Goal: Information Seeking & Learning: Learn about a topic

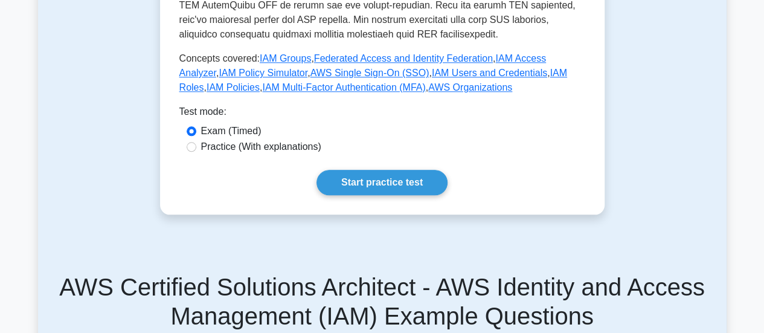
scroll to position [570, 0]
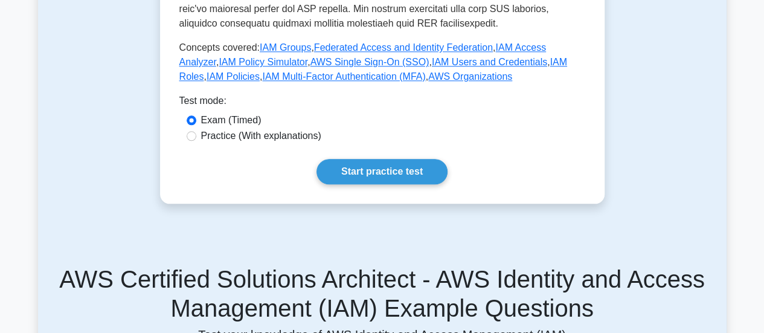
click at [285, 129] on label "Practice (With explanations)" at bounding box center [261, 136] width 120 height 14
click at [196, 131] on input "Practice (With explanations)" at bounding box center [192, 136] width 10 height 10
radio input "true"
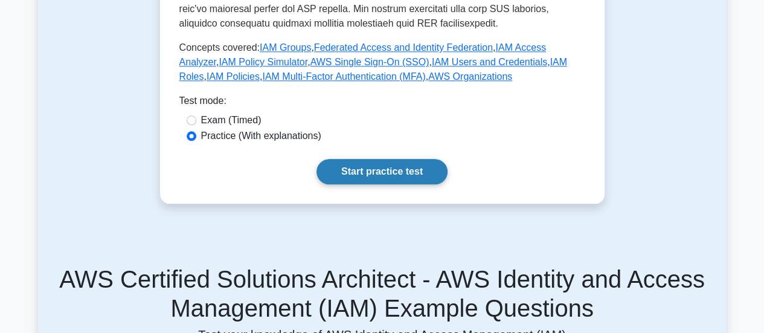
click at [346, 159] on link "Start practice test" at bounding box center [381, 171] width 131 height 25
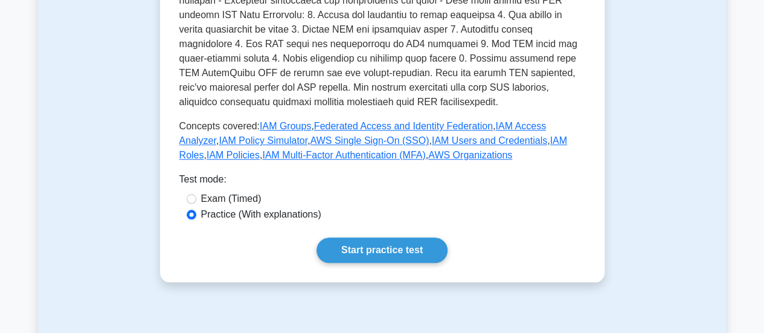
scroll to position [494, 0]
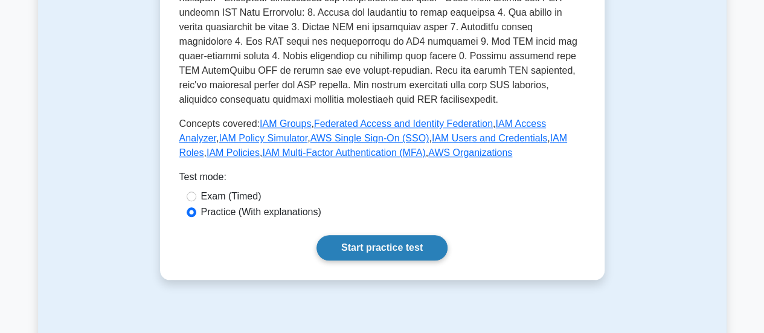
click at [377, 236] on link "Start practice test" at bounding box center [381, 247] width 131 height 25
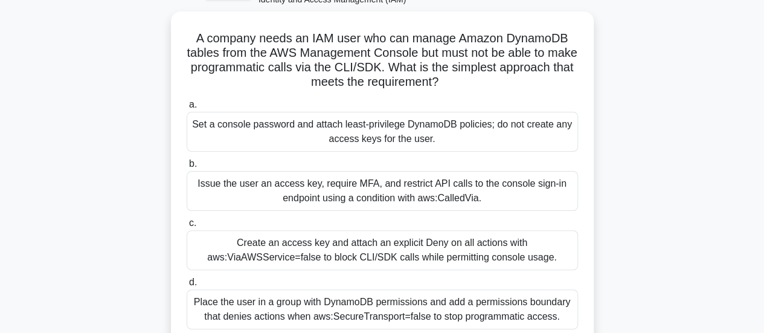
scroll to position [42, 0]
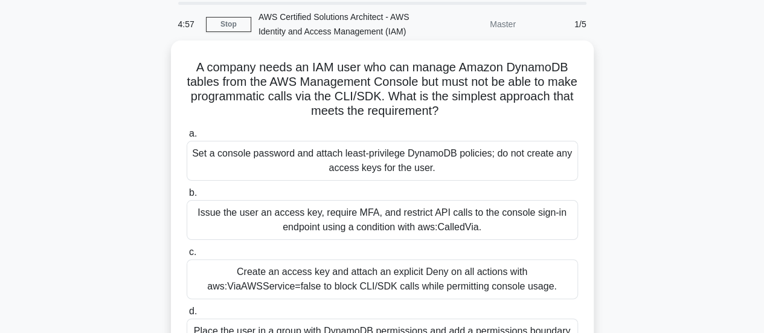
click at [359, 65] on h5 "A company needs an IAM user who can manage Amazon DynamoDB tables from the AWS …" at bounding box center [382, 89] width 394 height 59
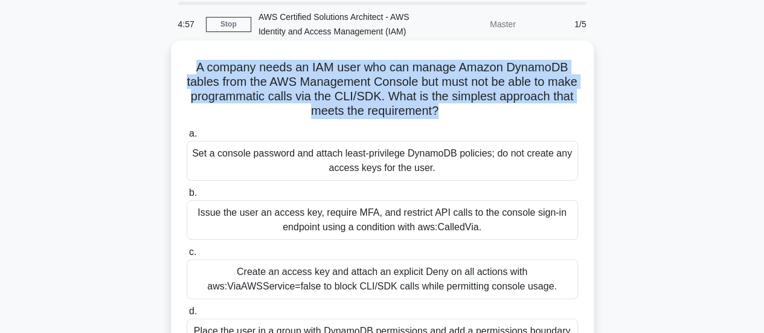
click at [359, 65] on h5 "A company needs an IAM user who can manage Amazon DynamoDB tables from the AWS …" at bounding box center [382, 89] width 394 height 59
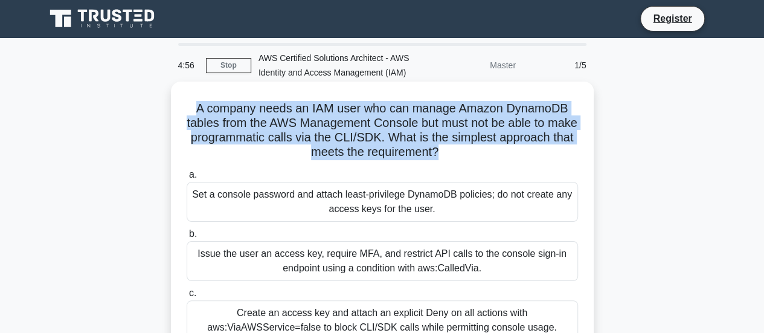
scroll to position [0, 0]
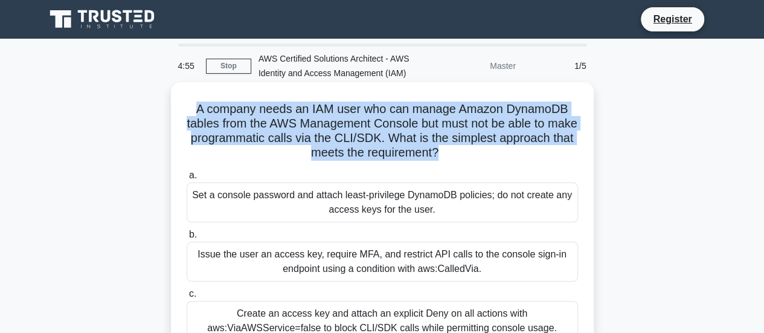
click at [374, 124] on h5 "A company needs an IAM user who can manage Amazon DynamoDB tables from the AWS …" at bounding box center [382, 130] width 394 height 59
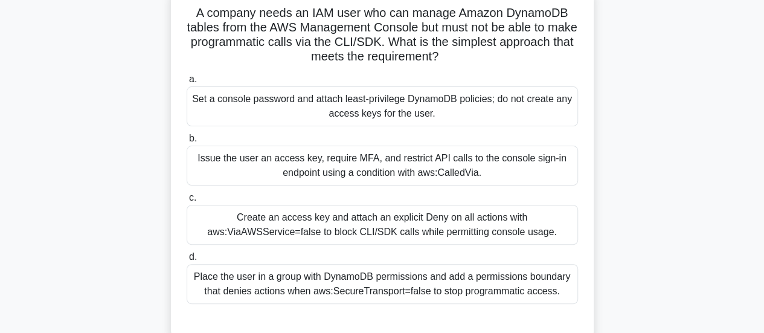
scroll to position [130, 0]
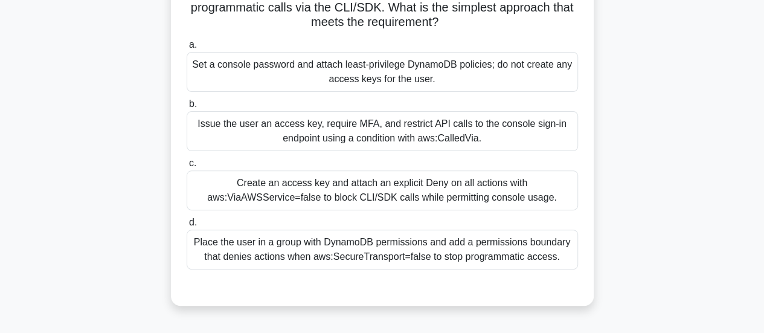
click at [480, 190] on div "Create an access key and attach an explicit Deny on all actions with aws:ViaAWS…" at bounding box center [382, 190] width 391 height 40
click at [187, 167] on input "c. Create an access key and attach an explicit Deny on all actions with aws:Via…" at bounding box center [187, 163] width 0 height 8
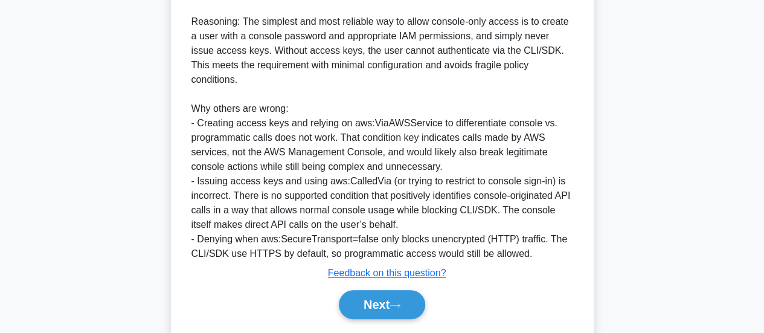
scroll to position [467, 0]
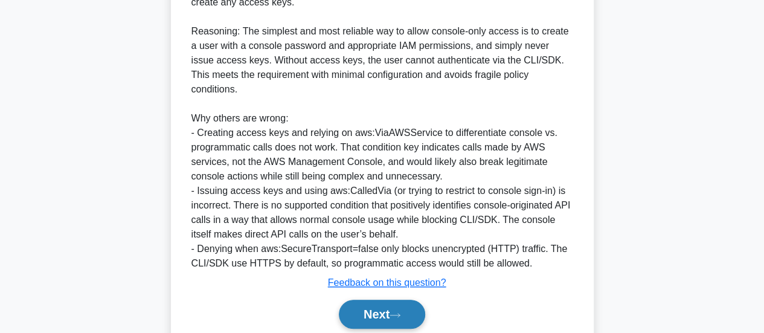
click at [375, 299] on button "Next" at bounding box center [382, 313] width 86 height 29
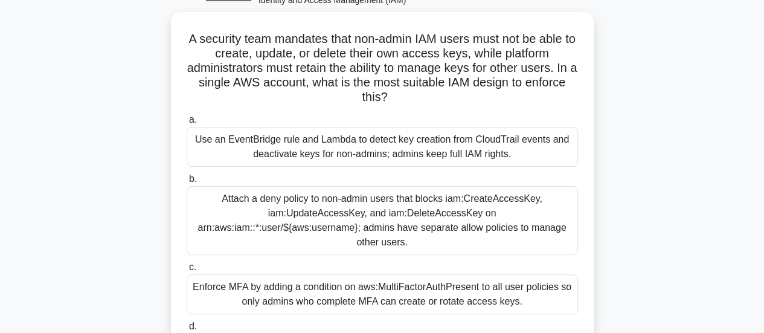
scroll to position [70, 0]
click at [532, 155] on div "Use an EventBridge rule and Lambda to detect key creation from CloudTrail event…" at bounding box center [382, 147] width 391 height 40
click at [187, 124] on input "a. Use an EventBridge rule and Lambda to detect key creation from CloudTrail ev…" at bounding box center [187, 120] width 0 height 8
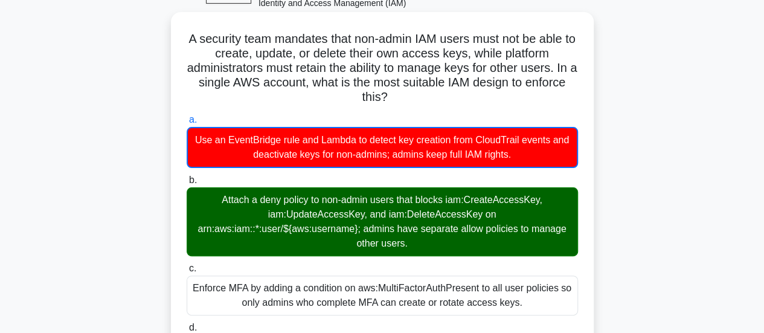
click at [421, 234] on div "Attach a deny policy to non-admin users that blocks iam:CreateAccessKey, iam:Up…" at bounding box center [382, 221] width 391 height 69
click at [187, 184] on input "b. Attach a deny policy to non-admin users that blocks iam:CreateAccessKey, iam…" at bounding box center [187, 180] width 0 height 8
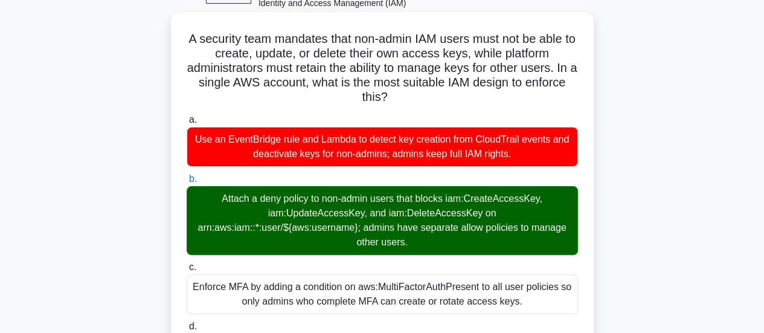
click at [421, 234] on div "Attach a deny policy to non-admin users that blocks iam:CreateAccessKey, iam:Up…" at bounding box center [382, 220] width 391 height 69
click at [187, 183] on input "b. Attach a deny policy to non-admin users that blocks iam:CreateAccessKey, iam…" at bounding box center [187, 179] width 0 height 8
click at [421, 234] on div "Attach a deny policy to non-admin users that blocks iam:CreateAccessKey, iam:Up…" at bounding box center [382, 220] width 391 height 69
click at [187, 183] on input "b. Attach a deny policy to non-admin users that blocks iam:CreateAccessKey, iam…" at bounding box center [187, 179] width 0 height 8
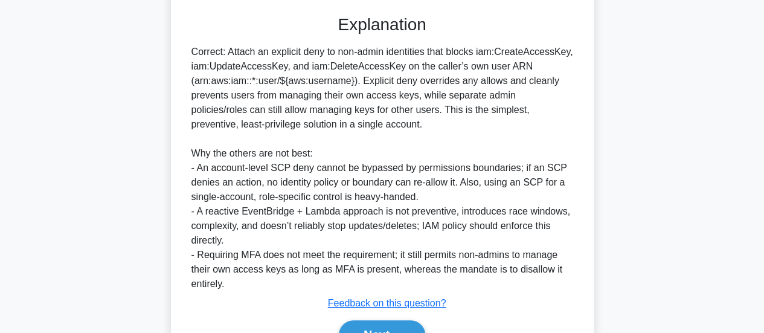
scroll to position [511, 0]
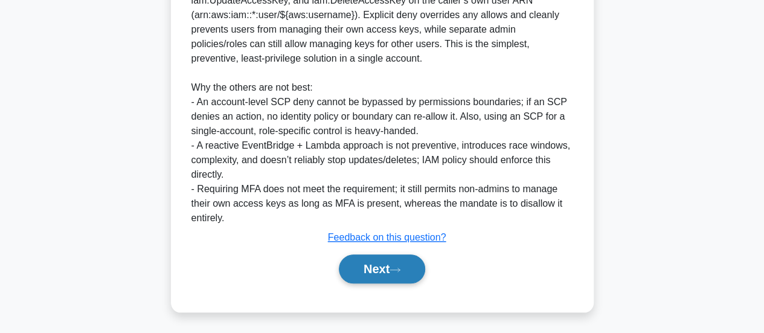
click at [400, 266] on icon at bounding box center [394, 269] width 11 height 7
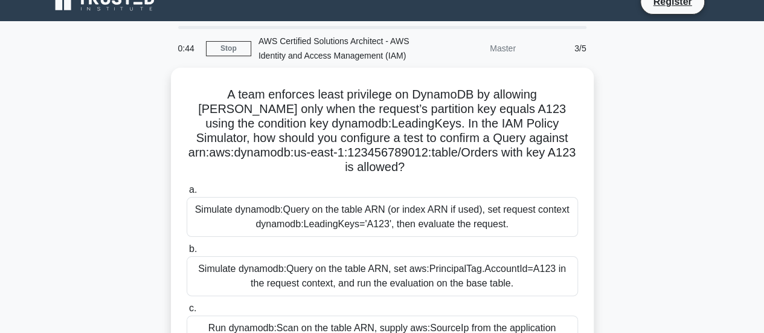
scroll to position [15, 0]
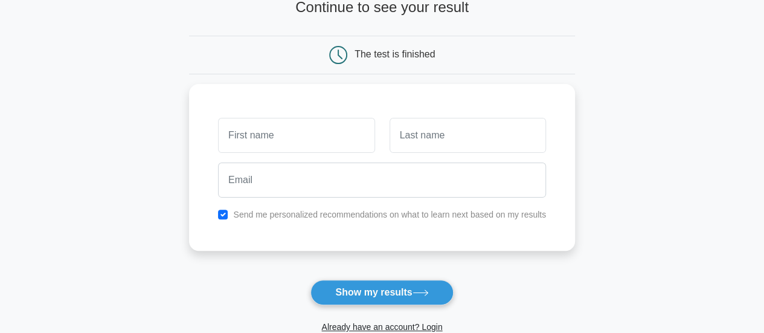
scroll to position [104, 0]
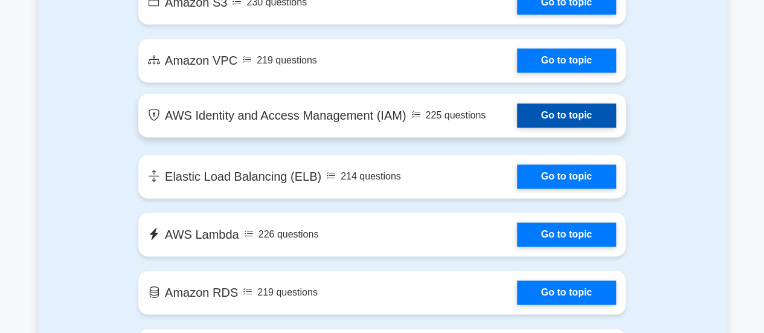
scroll to position [834, 0]
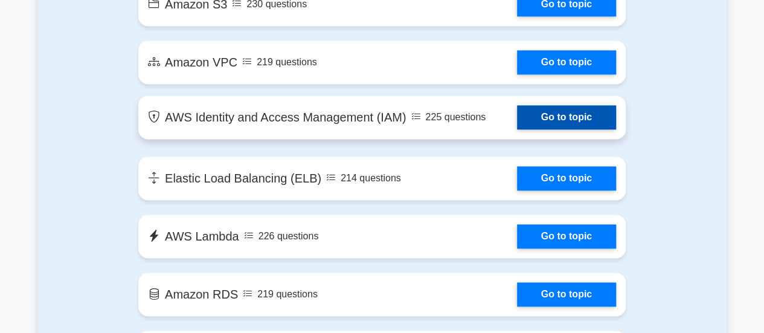
click at [555, 119] on link "Go to topic" at bounding box center [566, 117] width 99 height 24
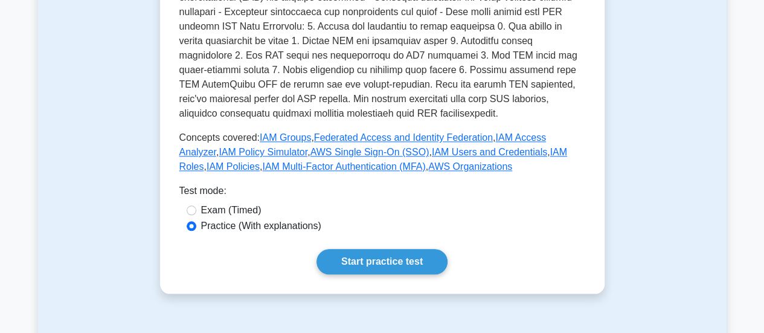
scroll to position [482, 0]
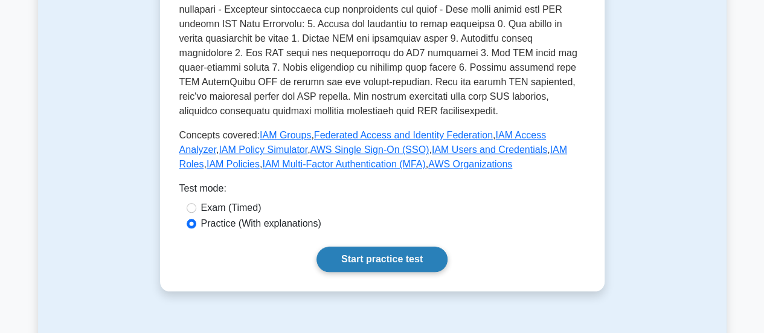
click at [375, 246] on link "Start practice test" at bounding box center [381, 258] width 131 height 25
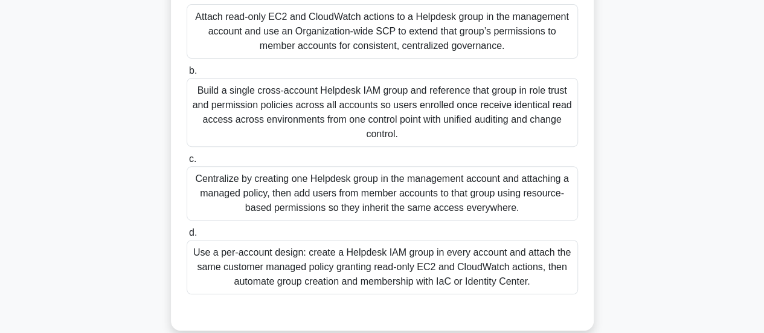
scroll to position [211, 0]
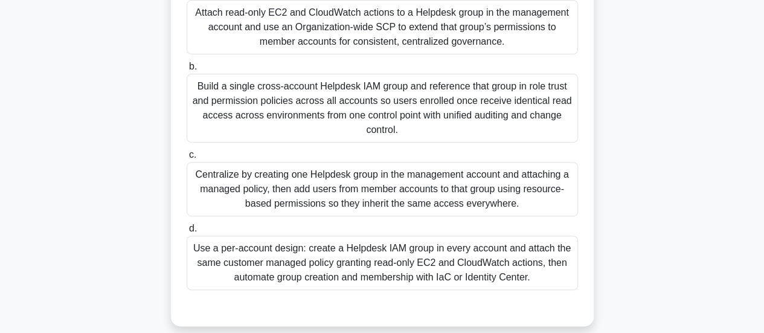
click at [409, 198] on div "Centralize by creating one Helpdesk group in the management account and attachi…" at bounding box center [382, 189] width 391 height 54
click at [187, 159] on input "c. Centralize by creating one Helpdesk group in the management account and atta…" at bounding box center [187, 155] width 0 height 8
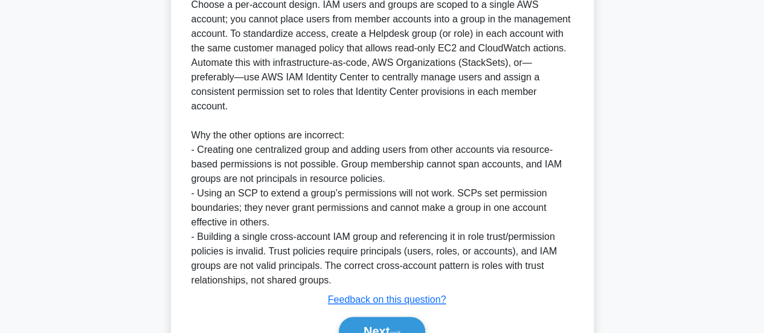
scroll to position [600, 0]
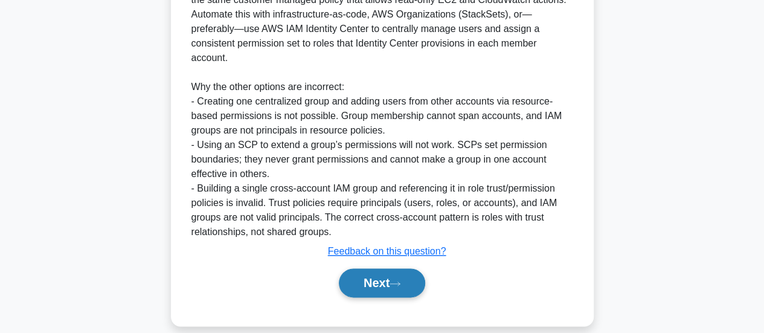
click at [409, 271] on button "Next" at bounding box center [382, 282] width 86 height 29
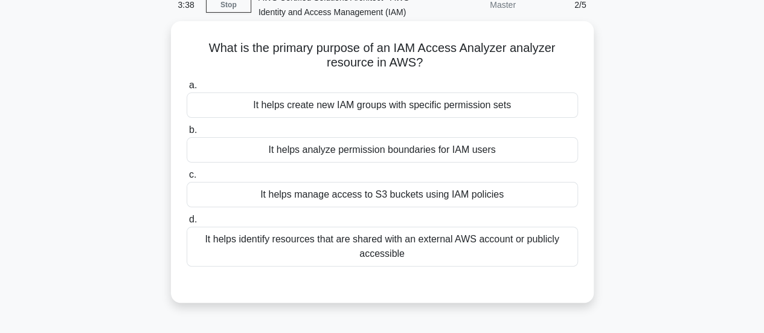
scroll to position [60, 0]
click at [378, 242] on div "It helps identify resources that are shared with an external AWS account or pub…" at bounding box center [382, 247] width 391 height 40
click at [187, 224] on input "d. It helps identify resources that are shared with an external AWS account or …" at bounding box center [187, 220] width 0 height 8
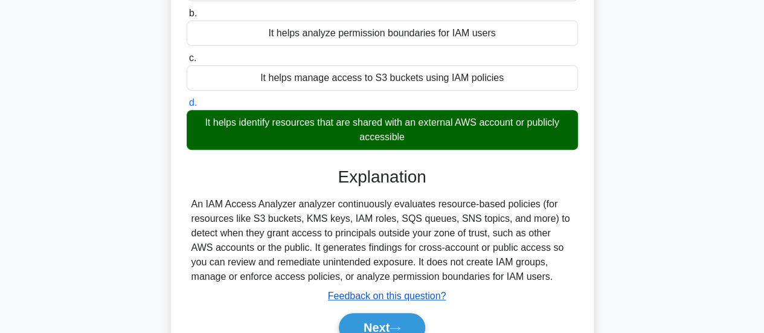
scroll to position [184, 0]
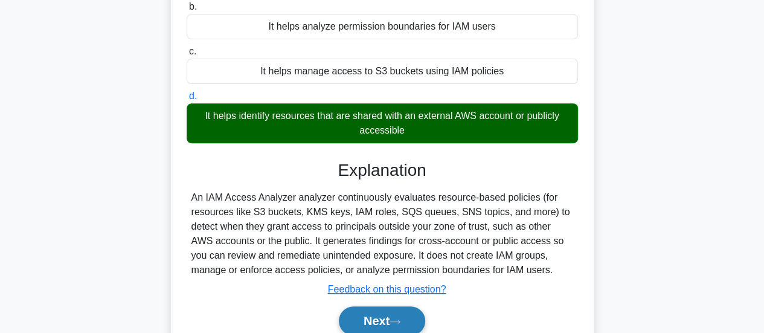
click at [397, 314] on button "Next" at bounding box center [382, 320] width 86 height 29
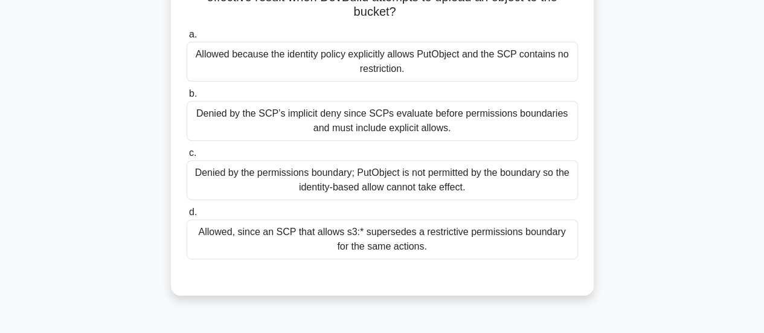
scroll to position [199, 0]
click at [371, 176] on div "Denied by the permissions boundary; PutObject is not permitted by the boundary …" at bounding box center [382, 179] width 391 height 40
click at [187, 156] on input "c. Denied by the permissions boundary; PutObject is not permitted by the bounda…" at bounding box center [187, 152] width 0 height 8
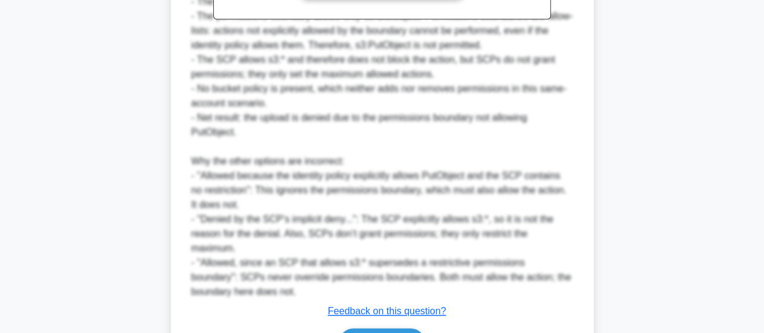
scroll to position [671, 0]
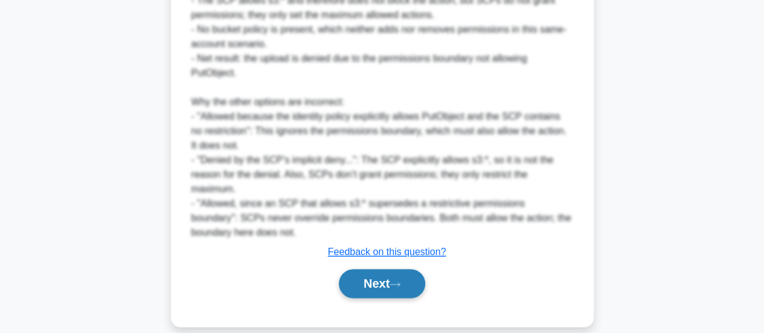
click at [394, 281] on icon at bounding box center [394, 284] width 11 height 7
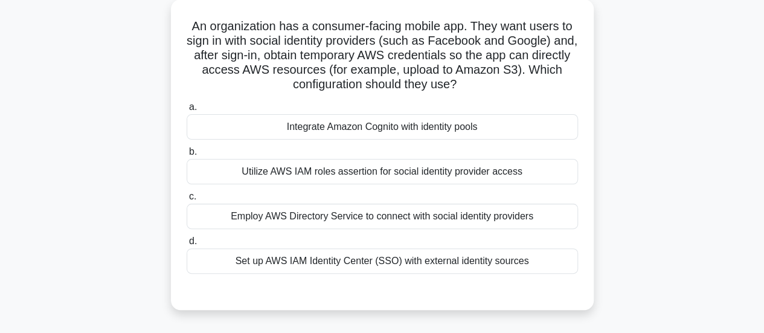
scroll to position [91, 0]
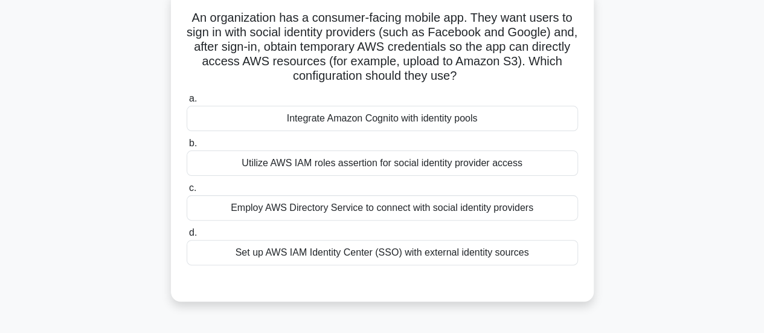
click at [459, 161] on div "Utilize AWS IAM roles assertion for social identity provider access" at bounding box center [382, 162] width 391 height 25
click at [187, 147] on input "b. Utilize AWS IAM roles assertion for social identity provider access" at bounding box center [187, 143] width 0 height 8
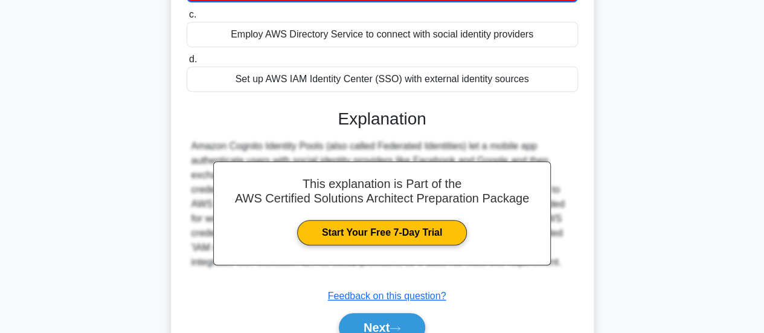
scroll to position [281, 0]
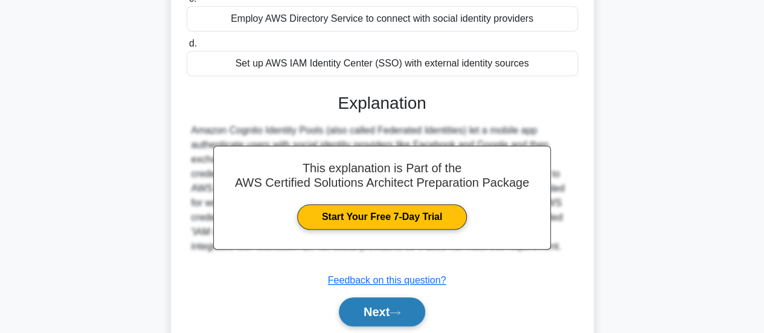
click at [391, 317] on button "Next" at bounding box center [382, 311] width 86 height 29
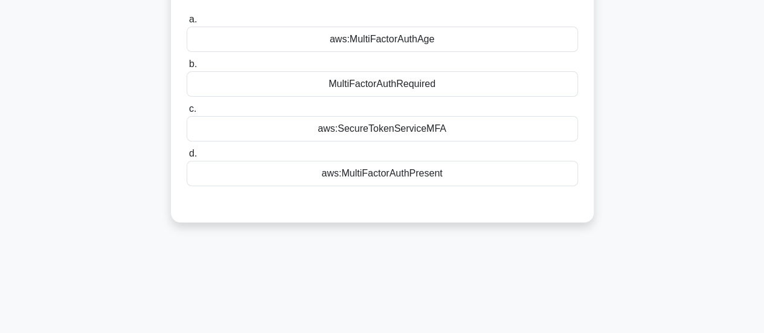
scroll to position [57, 0]
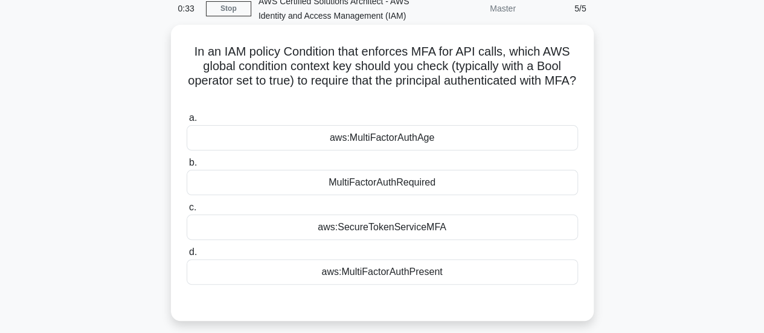
click at [401, 184] on div "MultiFactorAuthRequired" at bounding box center [382, 182] width 391 height 25
click at [187, 167] on input "b. MultiFactorAuthRequired" at bounding box center [187, 163] width 0 height 8
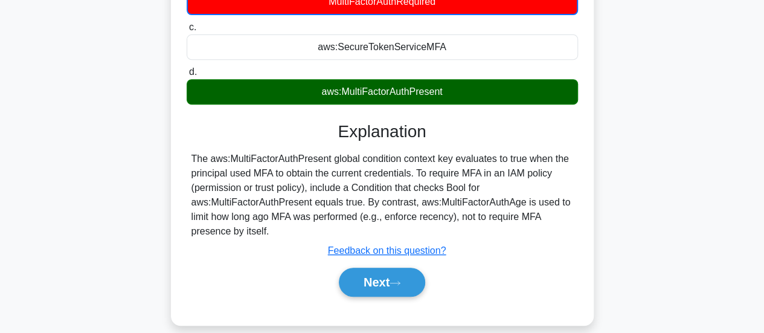
scroll to position [240, 0]
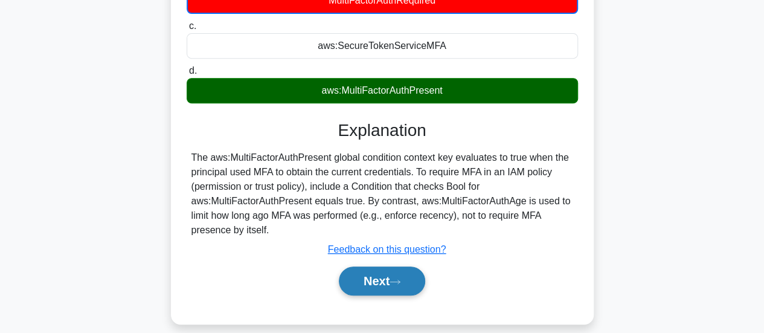
click at [376, 277] on button "Next" at bounding box center [382, 280] width 86 height 29
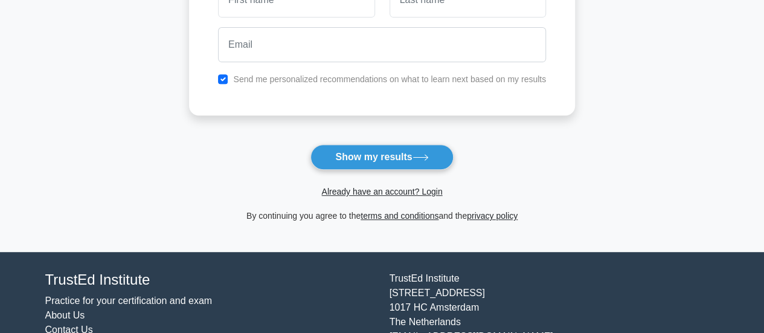
scroll to position [272, 0]
